Goal: Task Accomplishment & Management: Manage account settings

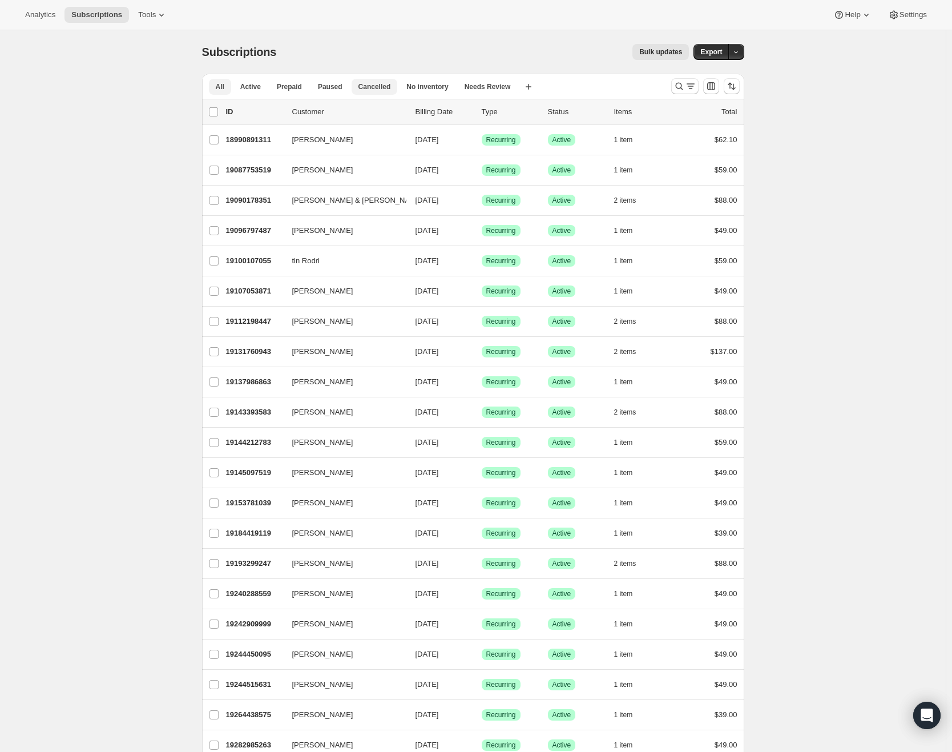
click at [374, 88] on span "Cancelled" at bounding box center [374, 86] width 33 height 9
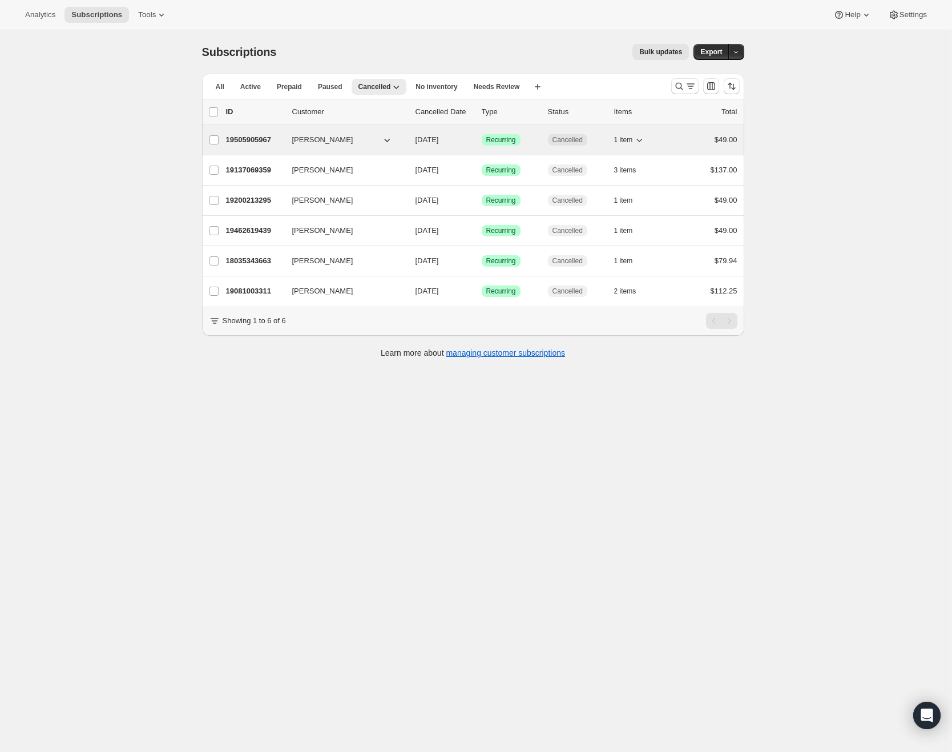
click at [337, 138] on span "[PERSON_NAME]" at bounding box center [322, 139] width 61 height 11
click at [254, 138] on p "19505905967" at bounding box center [254, 139] width 57 height 11
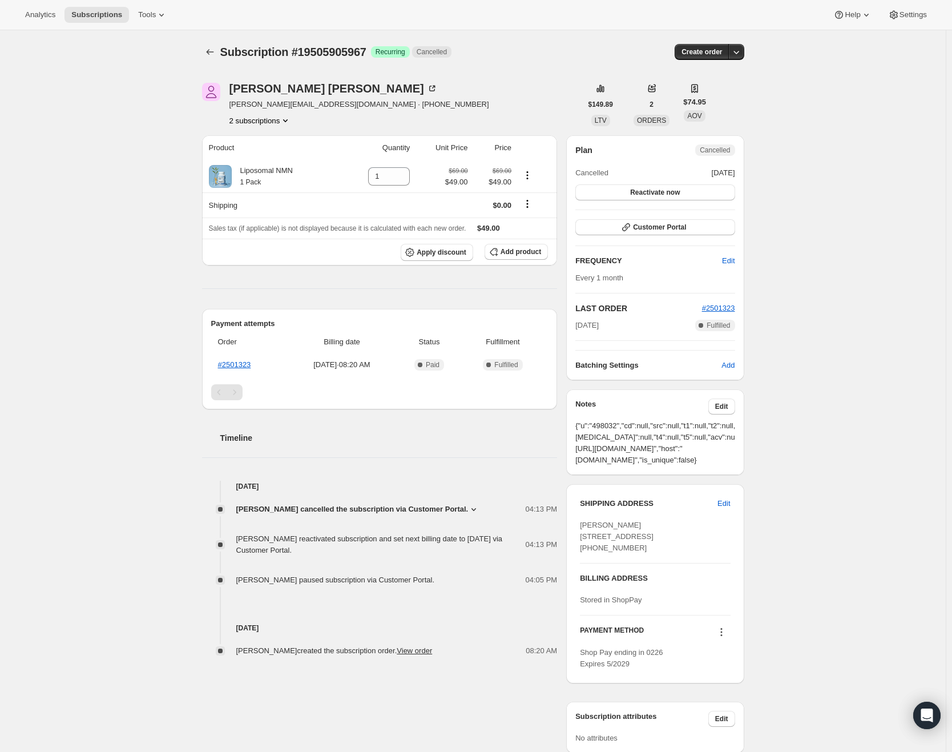
click at [480, 510] on icon at bounding box center [473, 508] width 11 height 11
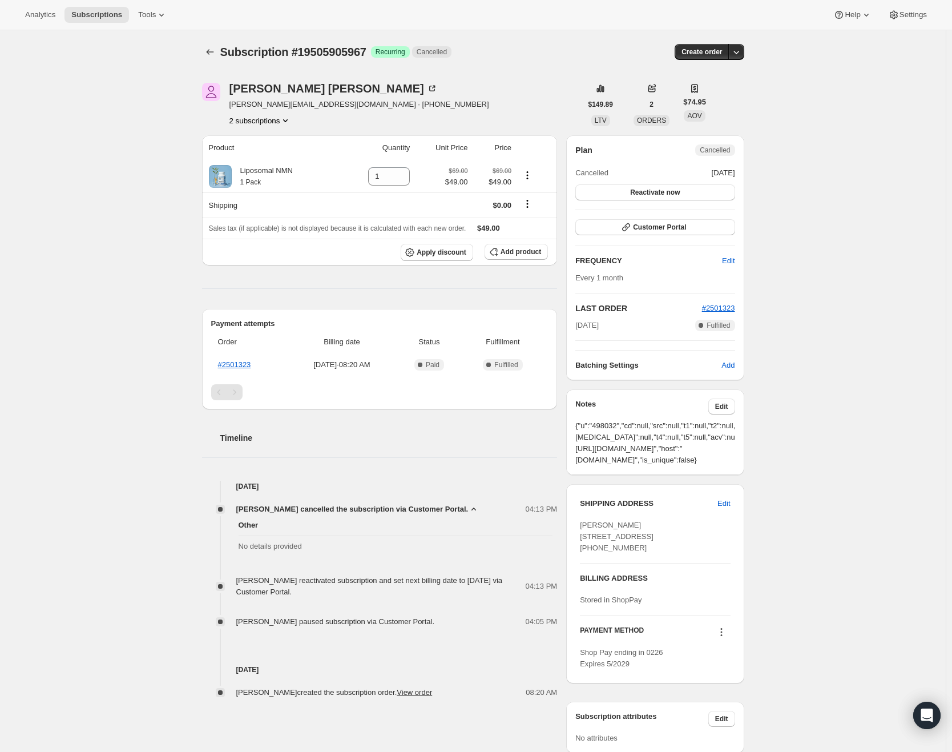
click at [480, 510] on icon at bounding box center [473, 508] width 11 height 11
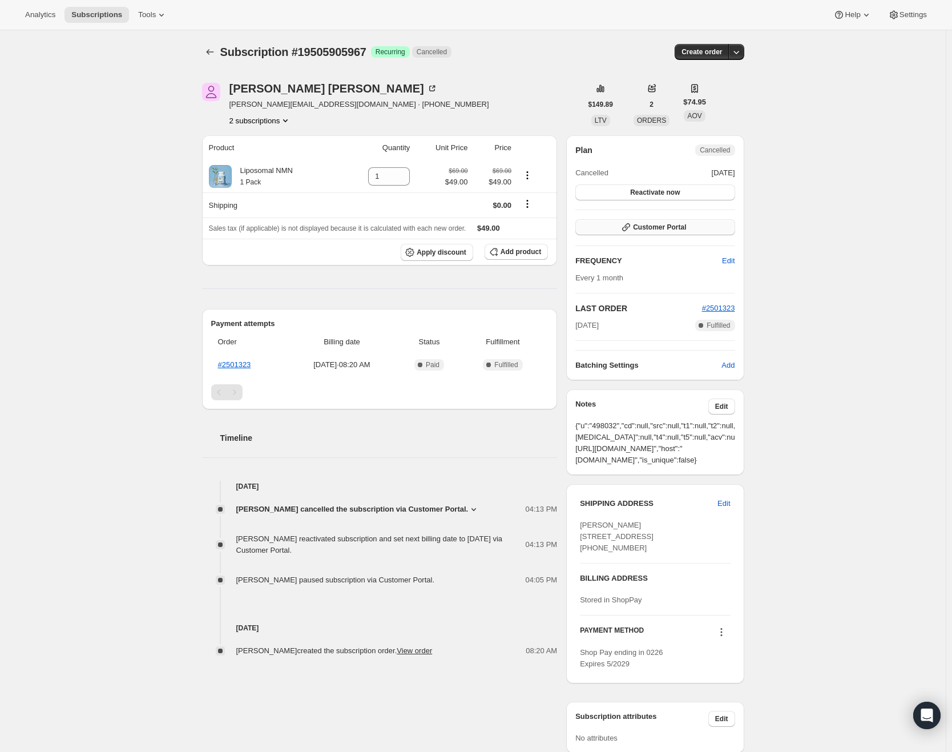
click at [662, 227] on span "Customer Portal" at bounding box center [659, 227] width 53 height 9
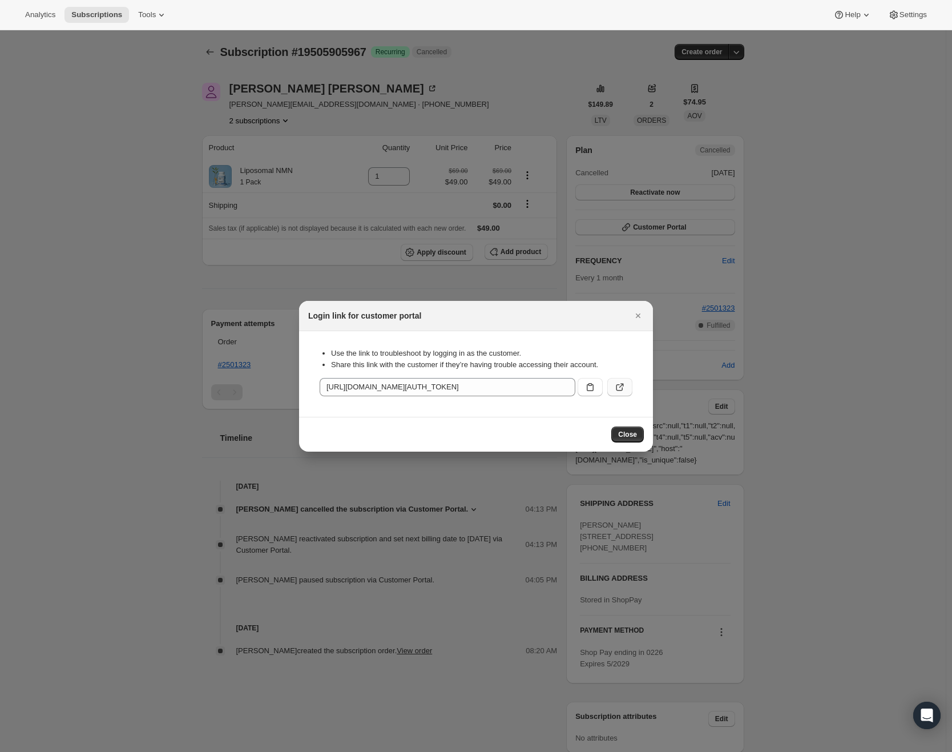
click at [623, 386] on icon ":rc3:" at bounding box center [619, 386] width 11 height 11
click at [107, 9] on button "Subscriptions" at bounding box center [97, 15] width 65 height 16
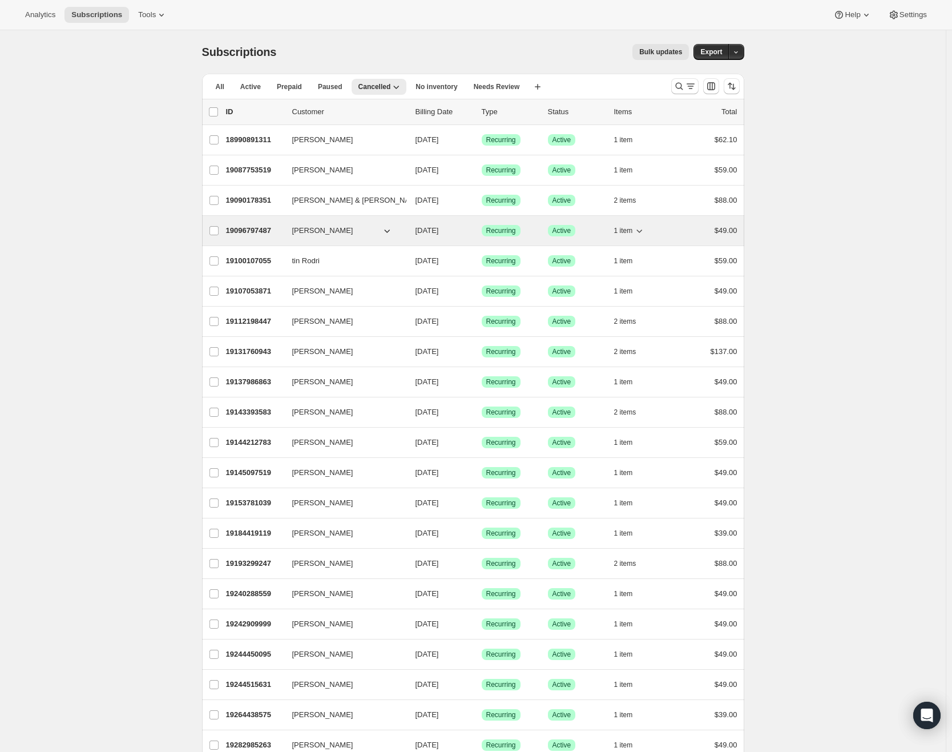
click at [255, 233] on p "19096797487" at bounding box center [254, 230] width 57 height 11
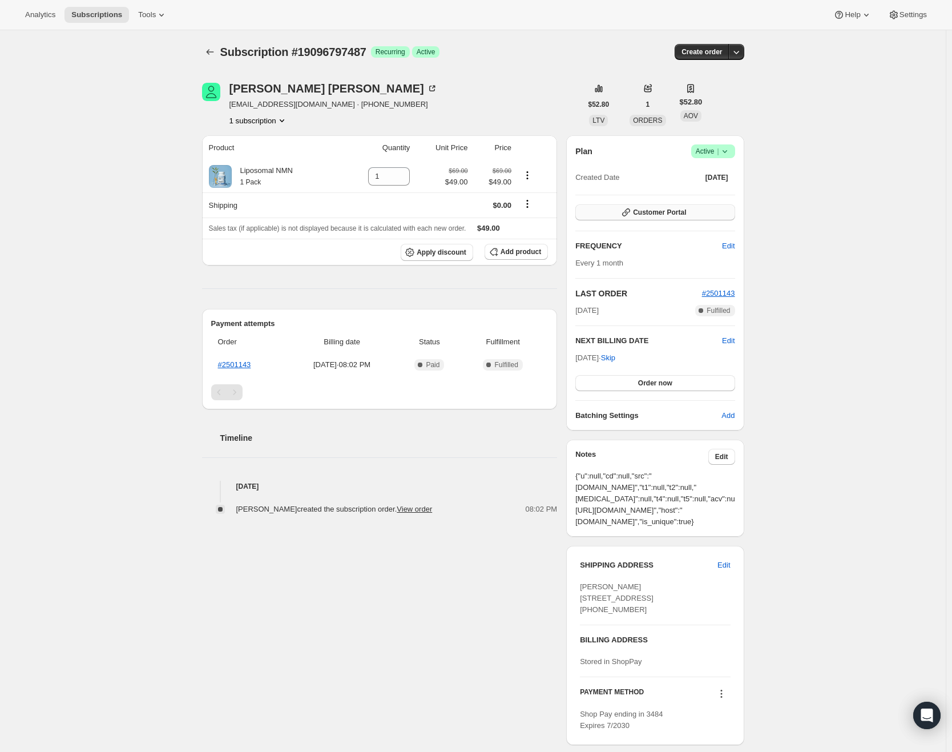
click at [678, 211] on span "Customer Portal" at bounding box center [659, 212] width 53 height 9
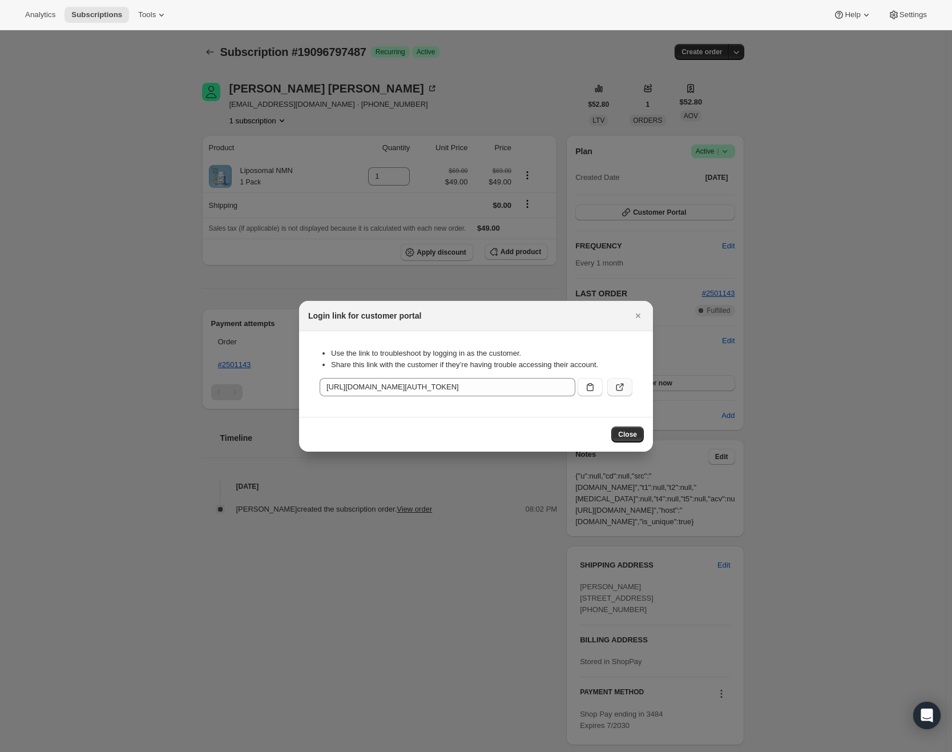
click at [623, 388] on icon ":rp4:" at bounding box center [619, 386] width 11 height 11
click at [633, 438] on span "Close" at bounding box center [627, 434] width 19 height 9
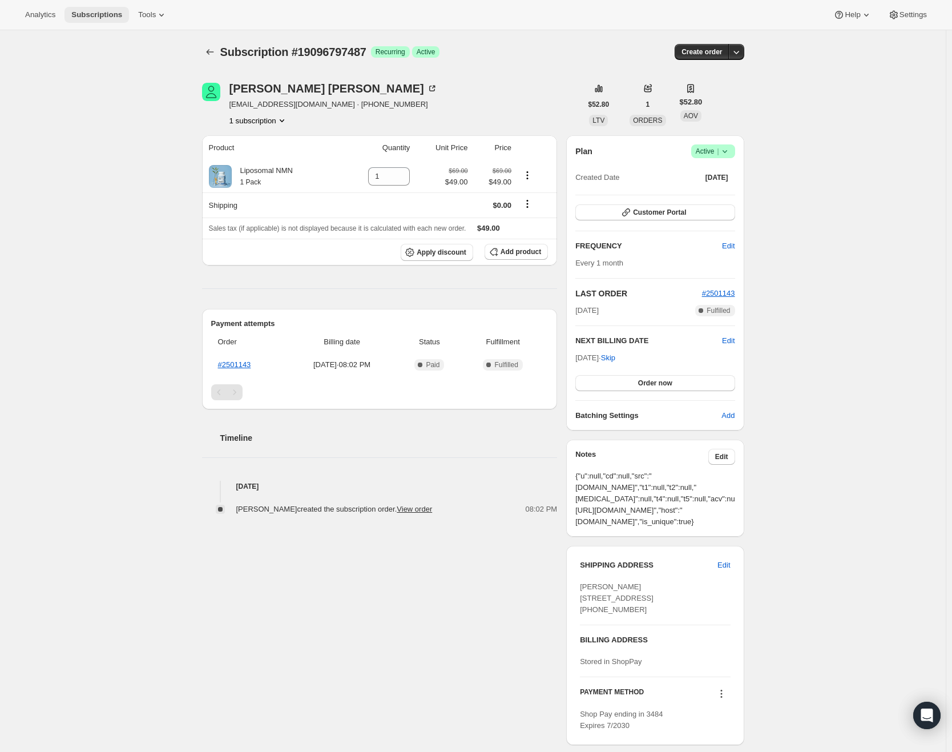
click at [107, 18] on span "Subscriptions" at bounding box center [96, 14] width 51 height 9
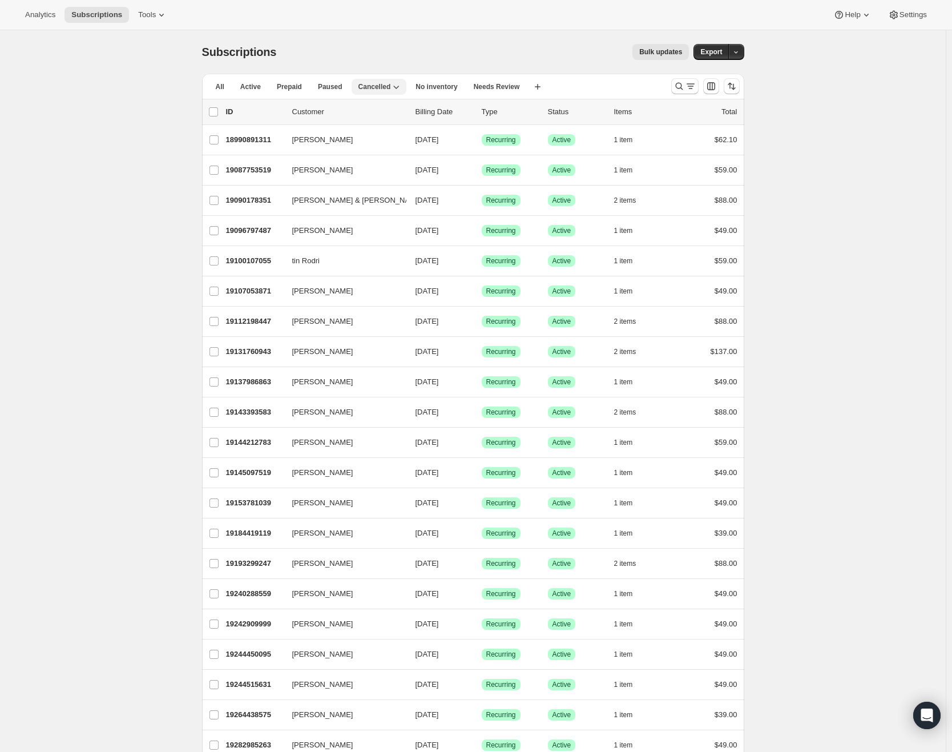
click at [383, 91] on span "Cancelled" at bounding box center [374, 86] width 33 height 9
click at [377, 94] on button "Cancelled" at bounding box center [379, 87] width 55 height 16
click at [372, 87] on span "Cancelled" at bounding box center [374, 86] width 33 height 9
click at [224, 85] on span "All" at bounding box center [220, 86] width 9 height 9
click at [380, 86] on span "Cancelled" at bounding box center [374, 86] width 33 height 9
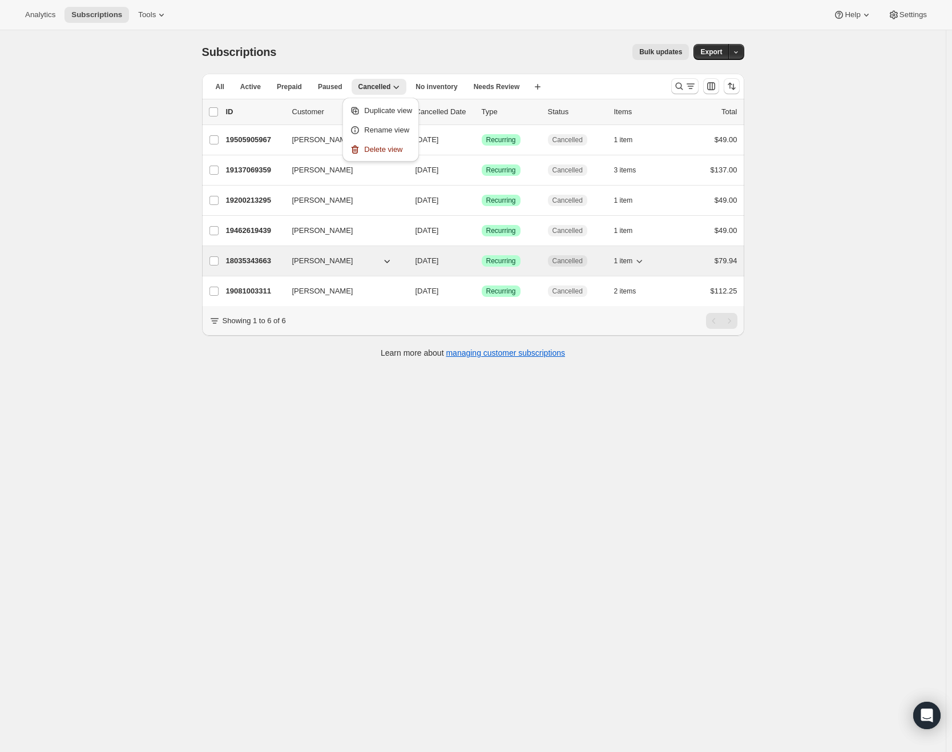
click at [328, 259] on span "[PERSON_NAME]" at bounding box center [322, 260] width 61 height 11
click at [257, 260] on p "18035343663" at bounding box center [254, 260] width 57 height 11
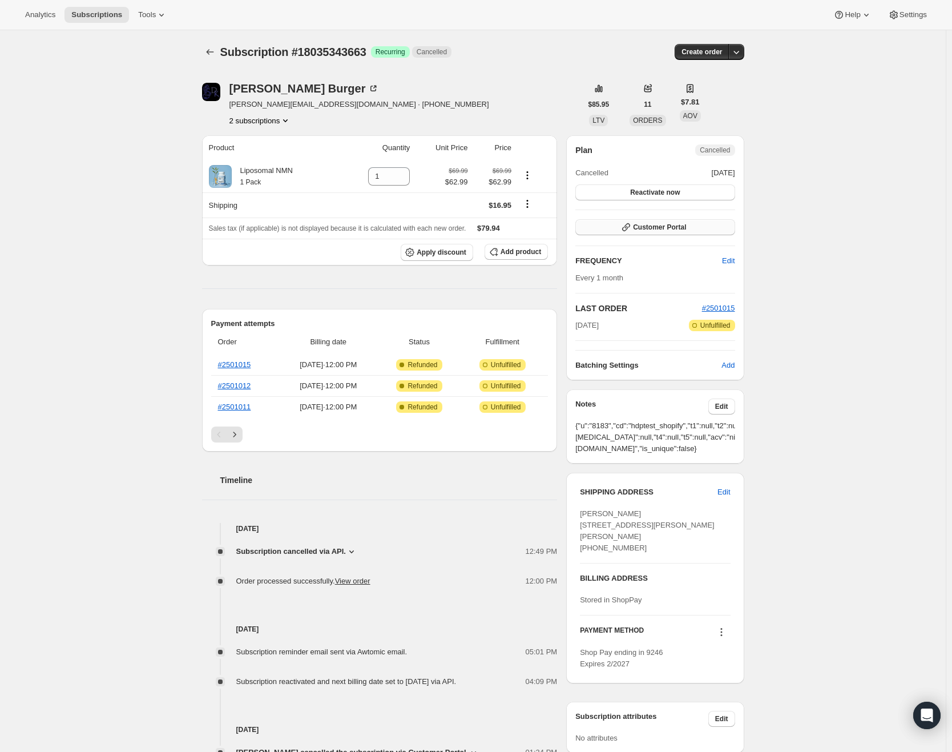
click at [691, 229] on button "Customer Portal" at bounding box center [654, 227] width 159 height 16
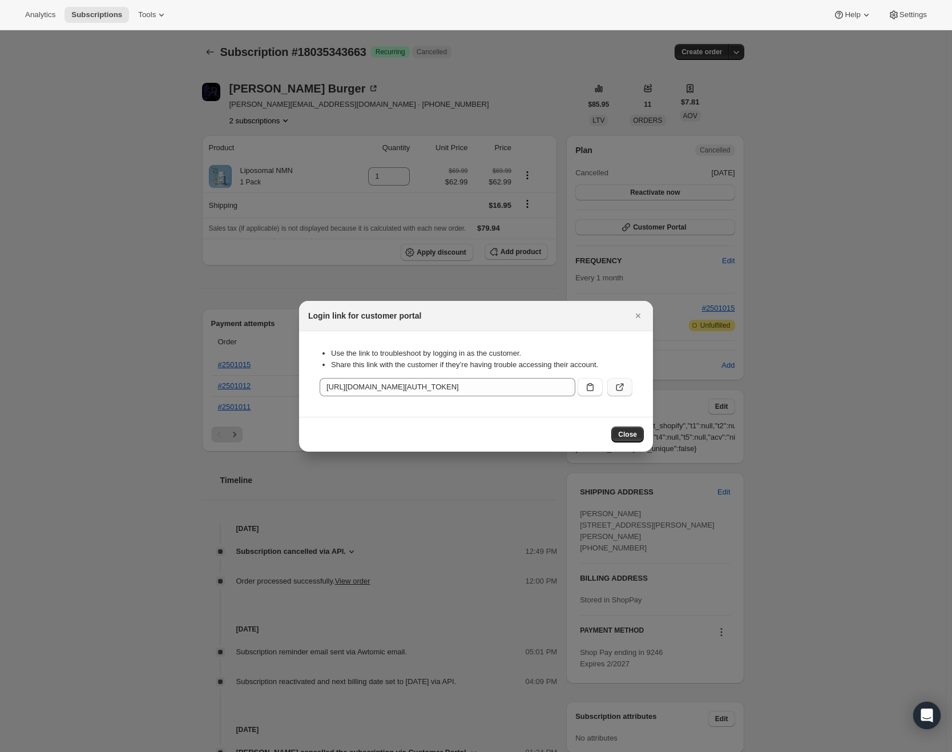
click at [622, 388] on icon ":r16a:" at bounding box center [619, 386] width 11 height 11
click at [643, 314] on icon "Close" at bounding box center [638, 315] width 11 height 11
